Goal: Transaction & Acquisition: Purchase product/service

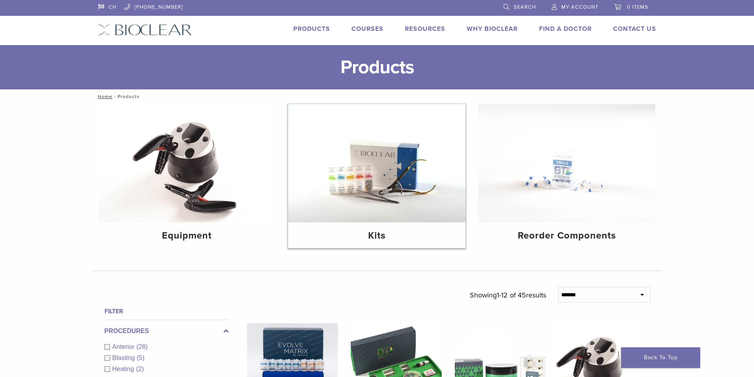
click at [432, 178] on img at bounding box center [376, 163] width 177 height 118
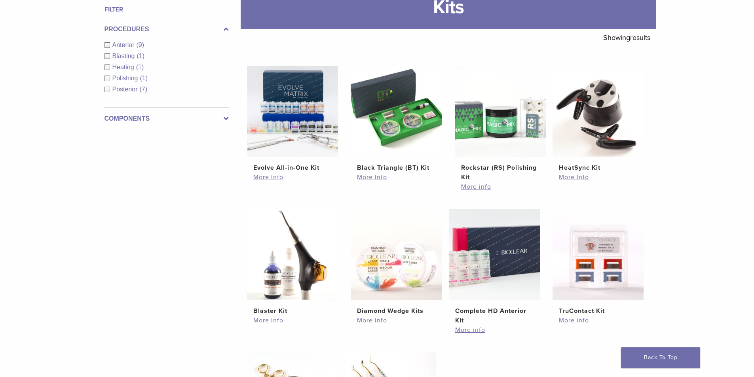
scroll to position [40, 0]
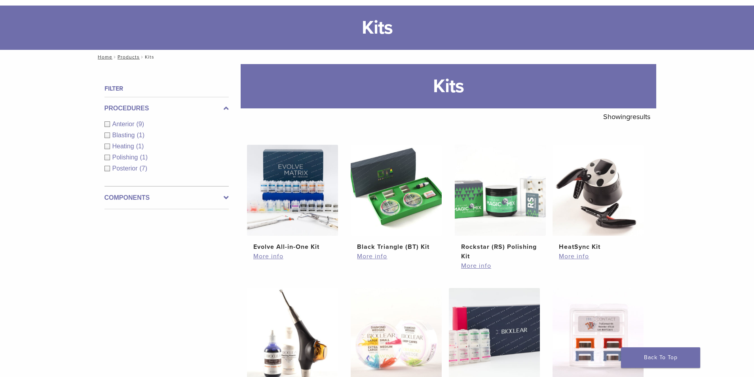
click at [123, 167] on span "Posterior" at bounding box center [125, 168] width 27 height 7
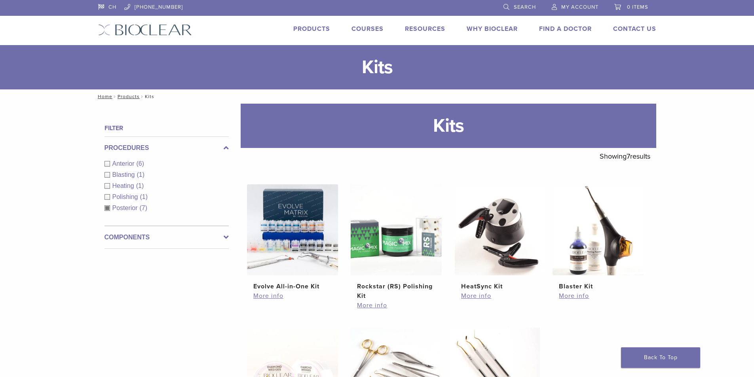
click at [120, 164] on span "Anterior" at bounding box center [124, 163] width 24 height 7
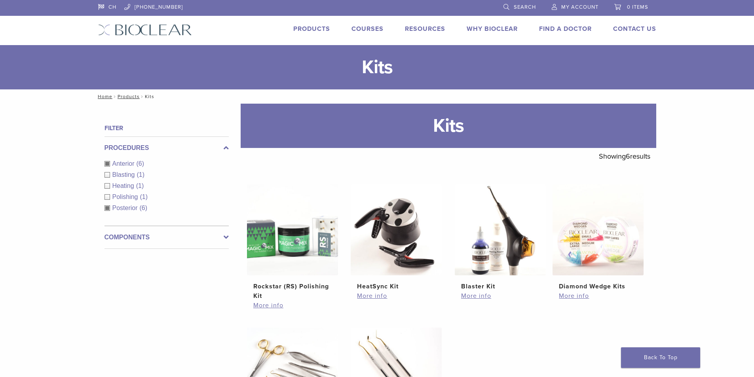
click at [119, 164] on span "Anterior" at bounding box center [124, 163] width 24 height 7
click at [119, 208] on div "Procedures Anterior (6) Blasting (1) Heating (1) Polishing (1) Posterior (6)" at bounding box center [167, 181] width 124 height 89
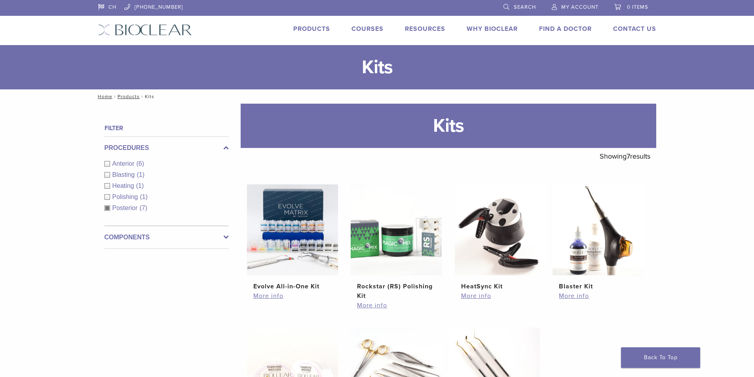
click at [109, 206] on div "Posterior (7)" at bounding box center [167, 208] width 124 height 10
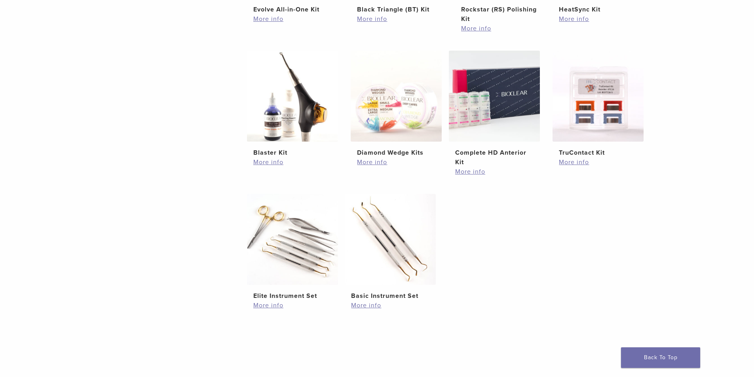
scroll to position [317, 0]
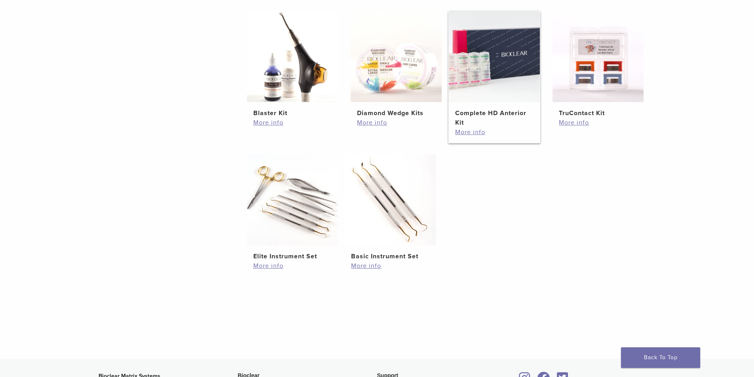
click at [520, 106] on link "Complete HD Anterior Kit $ 329.28" at bounding box center [495, 69] width 92 height 116
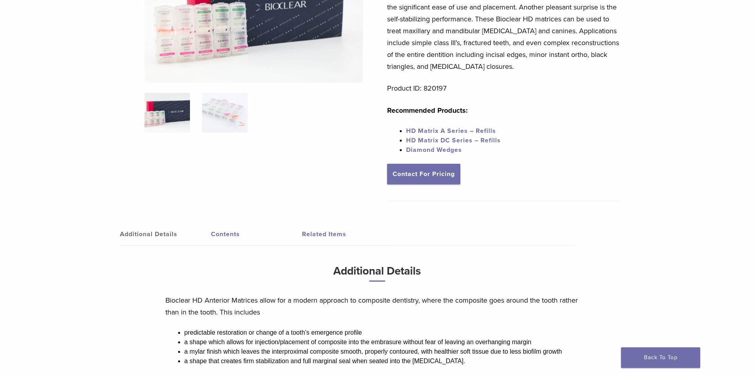
scroll to position [56, 0]
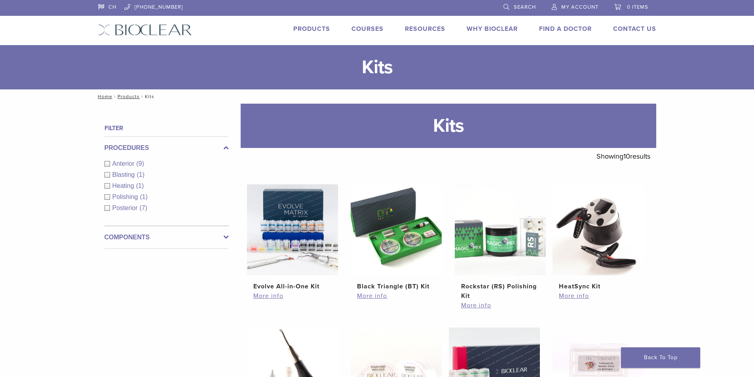
scroll to position [317, 0]
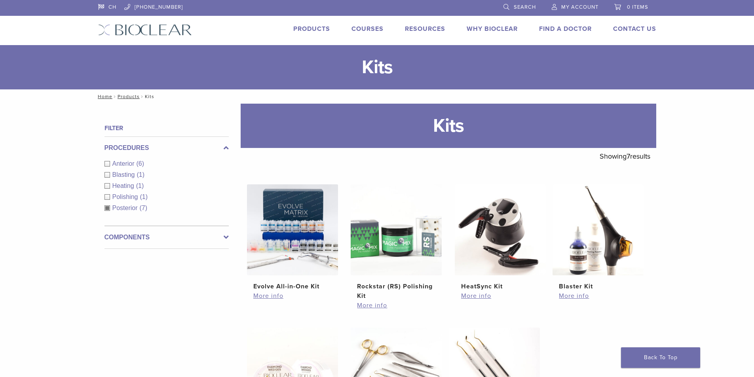
click at [322, 30] on link "Products" at bounding box center [311, 29] width 37 height 8
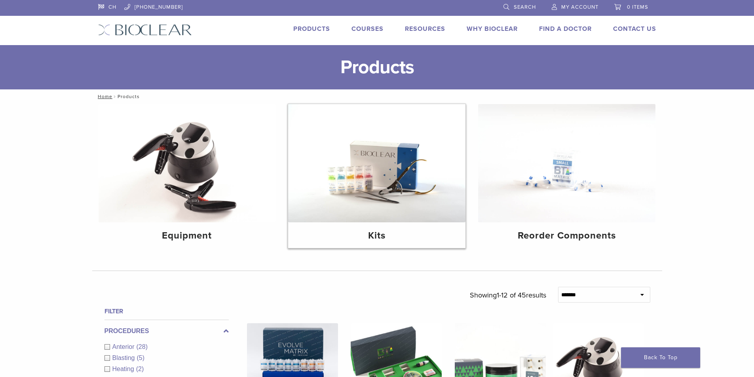
click at [415, 184] on img at bounding box center [376, 163] width 177 height 118
